Goal: Task Accomplishment & Management: Use online tool/utility

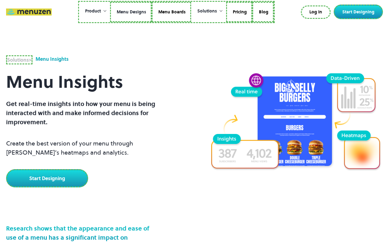
click at [131, 12] on link "Menu Designs" at bounding box center [131, 12] width 42 height 21
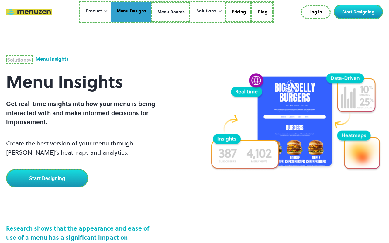
click at [170, 12] on link "Menu Boards" at bounding box center [171, 12] width 40 height 21
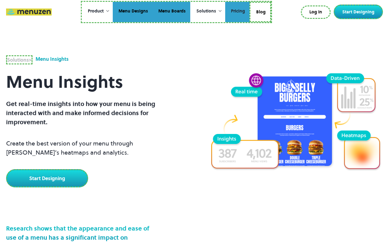
click at [237, 12] on link "Pricing" at bounding box center [237, 12] width 24 height 21
click at [260, 11] on link "Blog" at bounding box center [261, 12] width 22 height 21
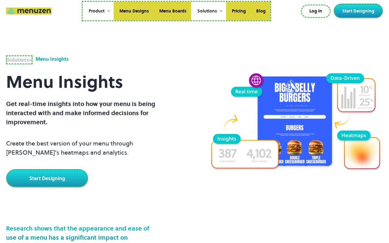
click at [317, 11] on link "Log In" at bounding box center [316, 11] width 30 height 13
click at [360, 11] on link "Start Designing" at bounding box center [358, 11] width 49 height 15
